Goal: Task Accomplishment & Management: Manage account settings

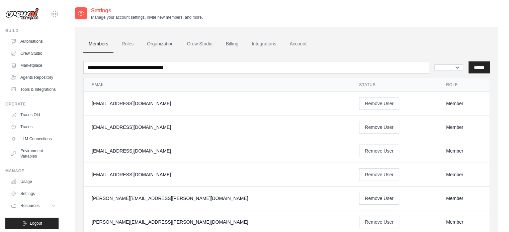
click at [91, 12] on h2 "Settings" at bounding box center [147, 11] width 112 height 8
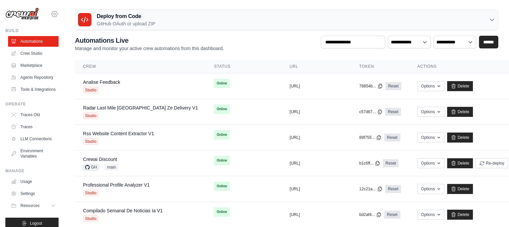
click at [54, 15] on icon at bounding box center [55, 14] width 2 height 2
click at [67, 38] on span "Settings" at bounding box center [83, 41] width 53 height 7
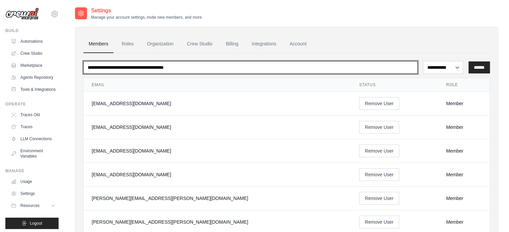
click at [160, 71] on input "email" at bounding box center [250, 67] width 334 height 13
type input "*"
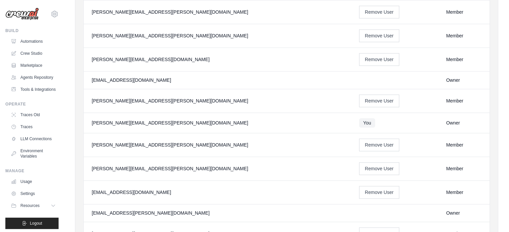
scroll to position [765, 0]
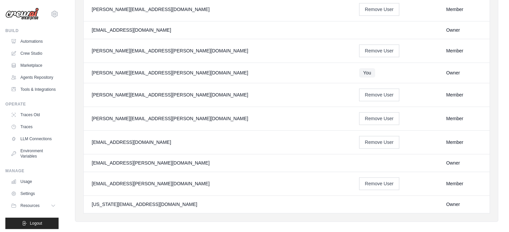
drag, startPoint x: 88, startPoint y: 103, endPoint x: 501, endPoint y: 222, distance: 430.6
copy table "Email Status Role"
click at [221, 115] on div "[PERSON_NAME][EMAIL_ADDRESS][PERSON_NAME][DOMAIN_NAME]" at bounding box center [217, 118] width 251 height 7
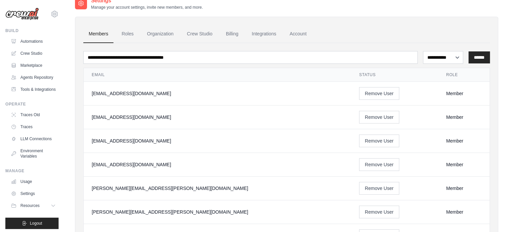
scroll to position [0, 0]
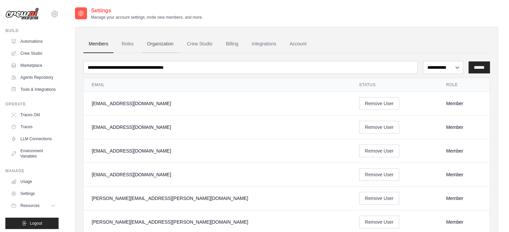
click at [176, 44] on link "Organization" at bounding box center [159, 44] width 37 height 18
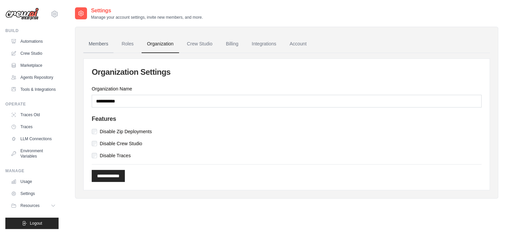
click at [98, 40] on link "Members" at bounding box center [98, 44] width 30 height 18
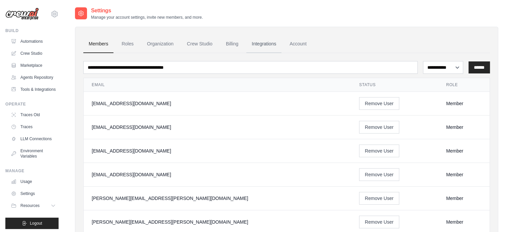
click at [255, 46] on link "Integrations" at bounding box center [263, 44] width 35 height 18
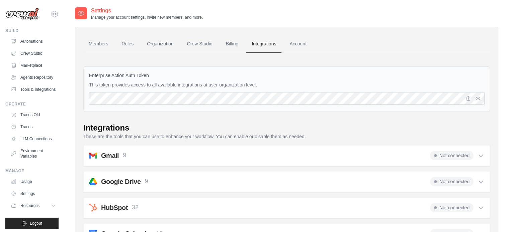
click at [103, 44] on link "Members" at bounding box center [98, 44] width 30 height 18
